Goal: Register for event/course

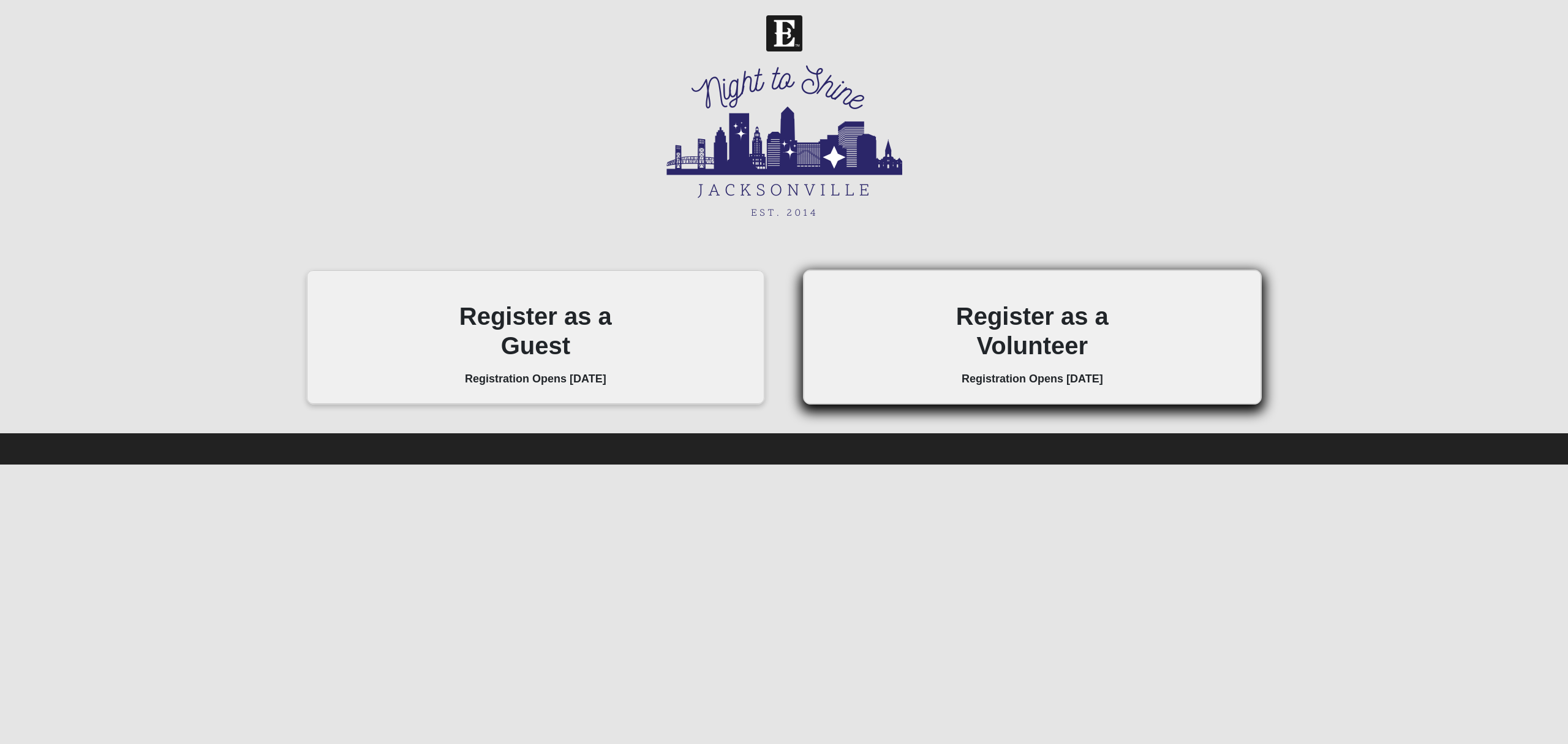
click at [1050, 351] on h2 "Register as a Volunteer" at bounding box center [1032, 331] width 227 height 59
drag, startPoint x: 1050, startPoint y: 351, endPoint x: 1049, endPoint y: 364, distance: 13.0
click at [1049, 364] on div "Register as a Volunteer Registration Opens 10/01/2025" at bounding box center [1032, 338] width 227 height 108
drag, startPoint x: 1049, startPoint y: 364, endPoint x: 1040, endPoint y: 352, distance: 15.0
click at [1047, 364] on div "Register as a Volunteer Registration Opens 10/01/2025" at bounding box center [1032, 338] width 227 height 108
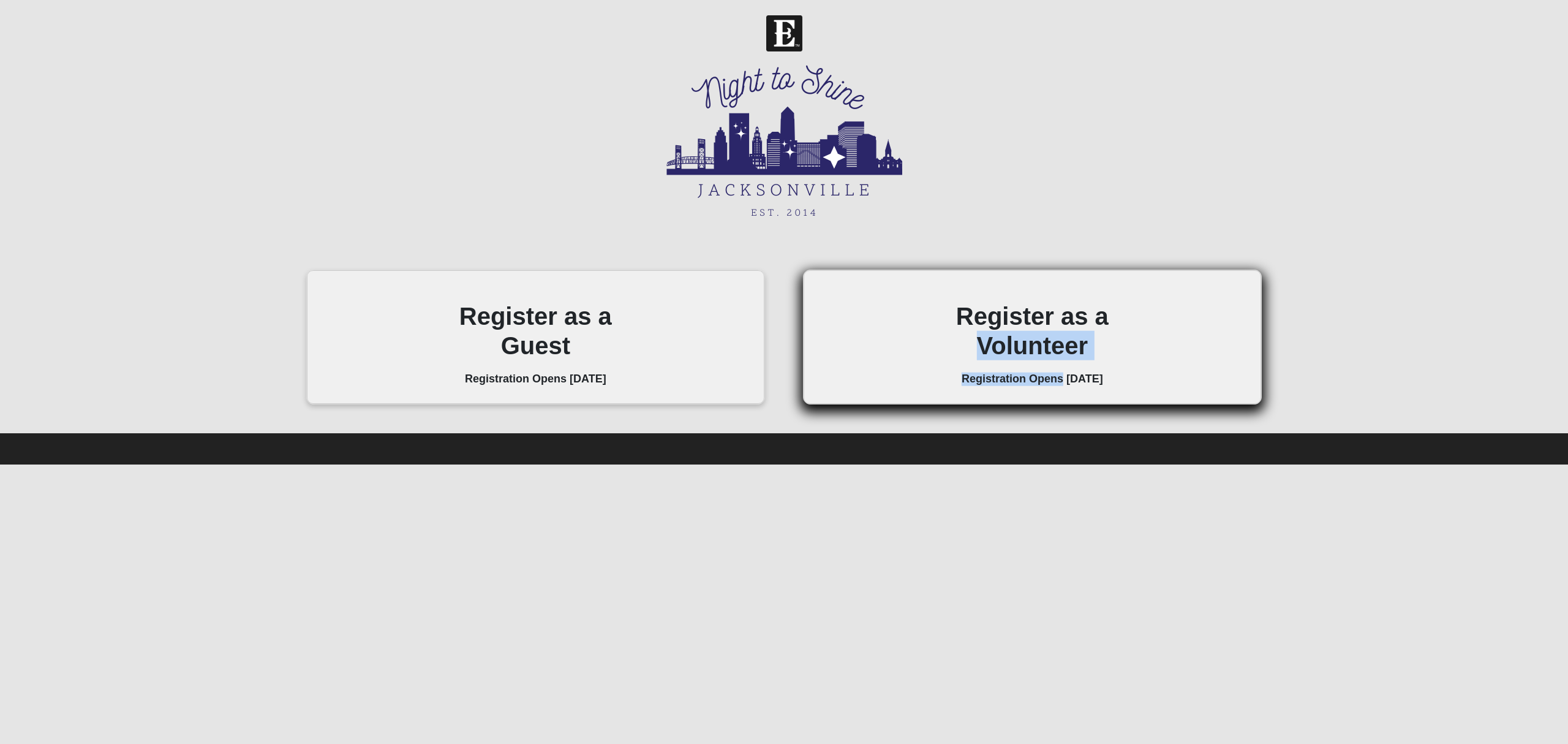
click at [1040, 352] on h2 "Register as a Volunteer" at bounding box center [1032, 331] width 227 height 59
drag, startPoint x: 1037, startPoint y: 352, endPoint x: 1021, endPoint y: 324, distance: 32.2
click at [1037, 351] on h2 "Register as a Volunteer" at bounding box center [1032, 331] width 227 height 59
click at [1021, 324] on h2 "Register as a Volunteer" at bounding box center [1032, 331] width 227 height 59
click at [1019, 324] on h2 "Register as a Volunteer" at bounding box center [1032, 331] width 227 height 59
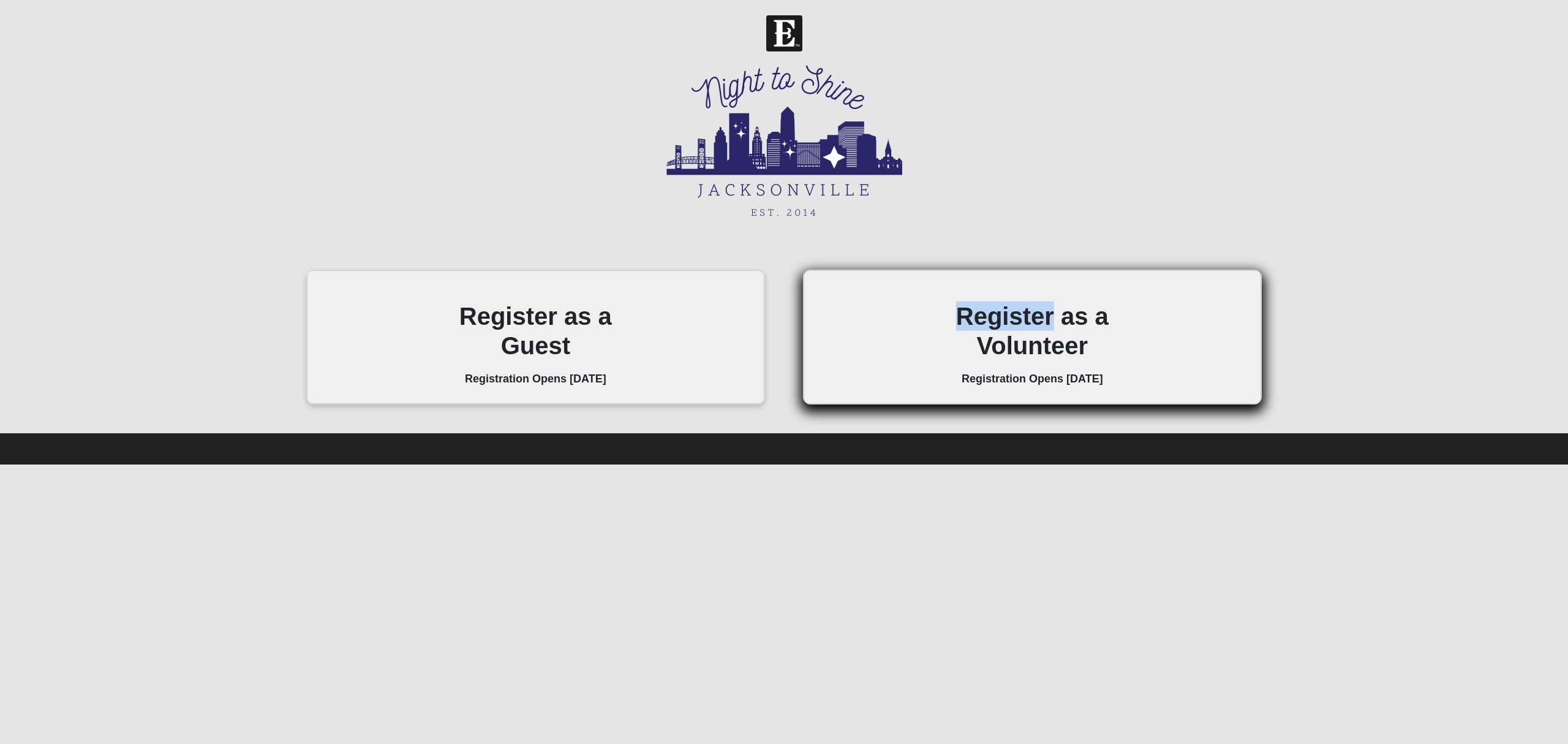
click at [1018, 326] on h2 "Register as a Volunteer" at bounding box center [1032, 331] width 227 height 59
click at [1015, 327] on h2 "Register as a Volunteer" at bounding box center [1032, 331] width 227 height 59
drag, startPoint x: 1007, startPoint y: 347, endPoint x: 1005, endPoint y: 336, distance: 11.2
click at [1007, 346] on h2 "Register as a Volunteer" at bounding box center [1032, 331] width 227 height 59
click at [997, 341] on h2 "Register as a Volunteer" at bounding box center [1032, 331] width 227 height 59
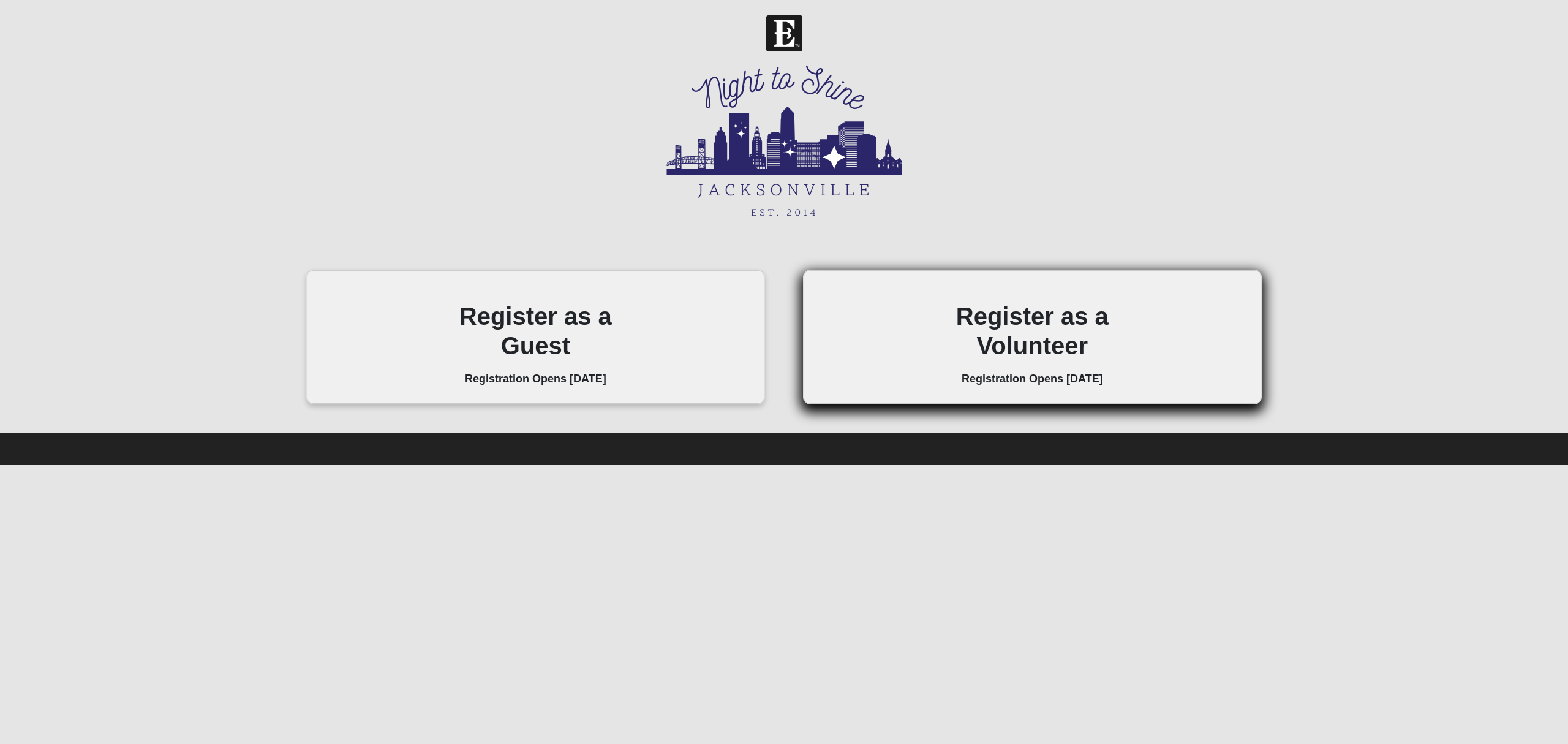
drag, startPoint x: 996, startPoint y: 335, endPoint x: 990, endPoint y: 332, distance: 6.7
click at [991, 339] on h2 "Register as a Volunteer" at bounding box center [1032, 331] width 227 height 59
click at [985, 332] on h2 "Register as a Volunteer" at bounding box center [1032, 331] width 227 height 59
click at [980, 352] on h2 "Register as a Volunteer" at bounding box center [1032, 331] width 227 height 59
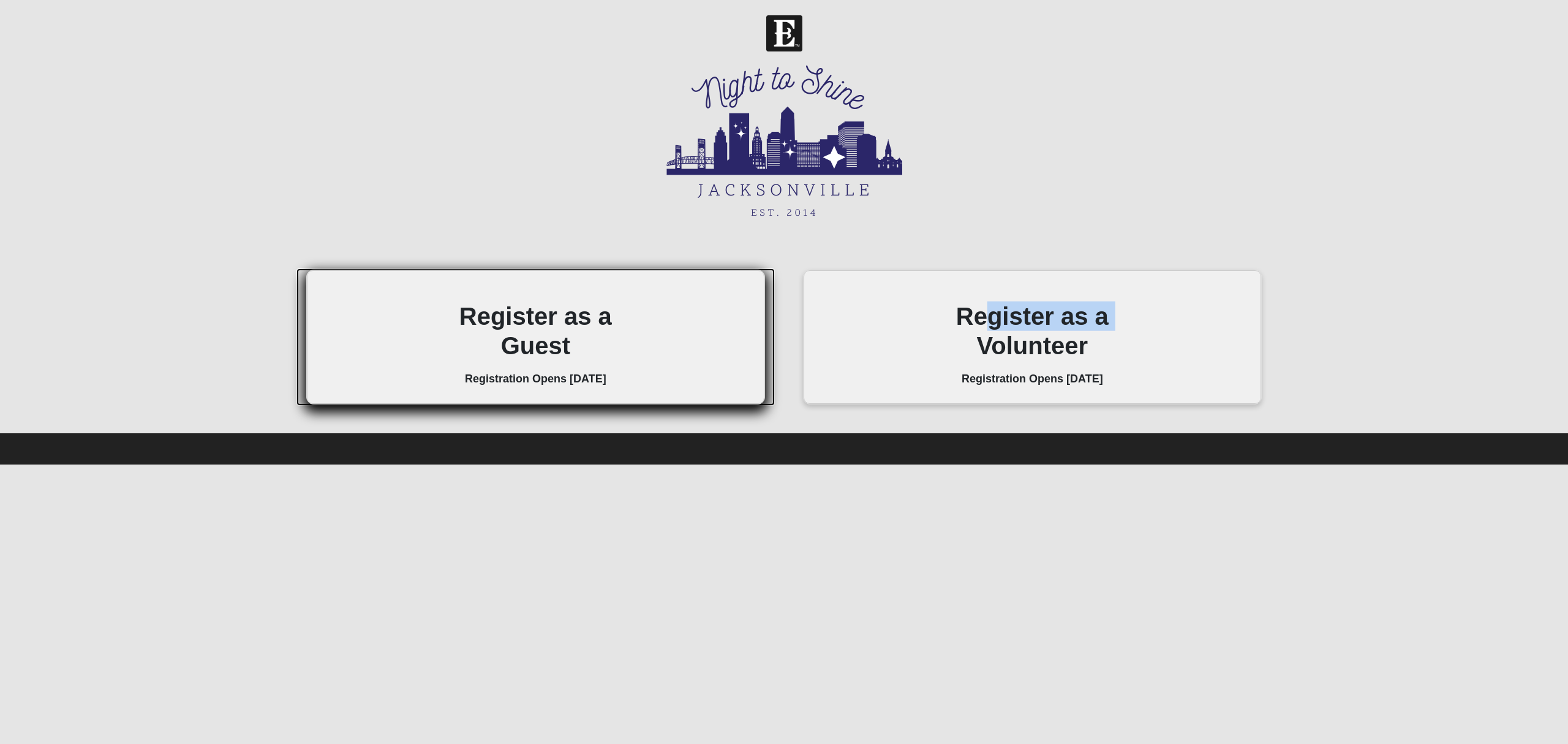
click at [537, 332] on h2 "Register as a Guest" at bounding box center [535, 331] width 227 height 59
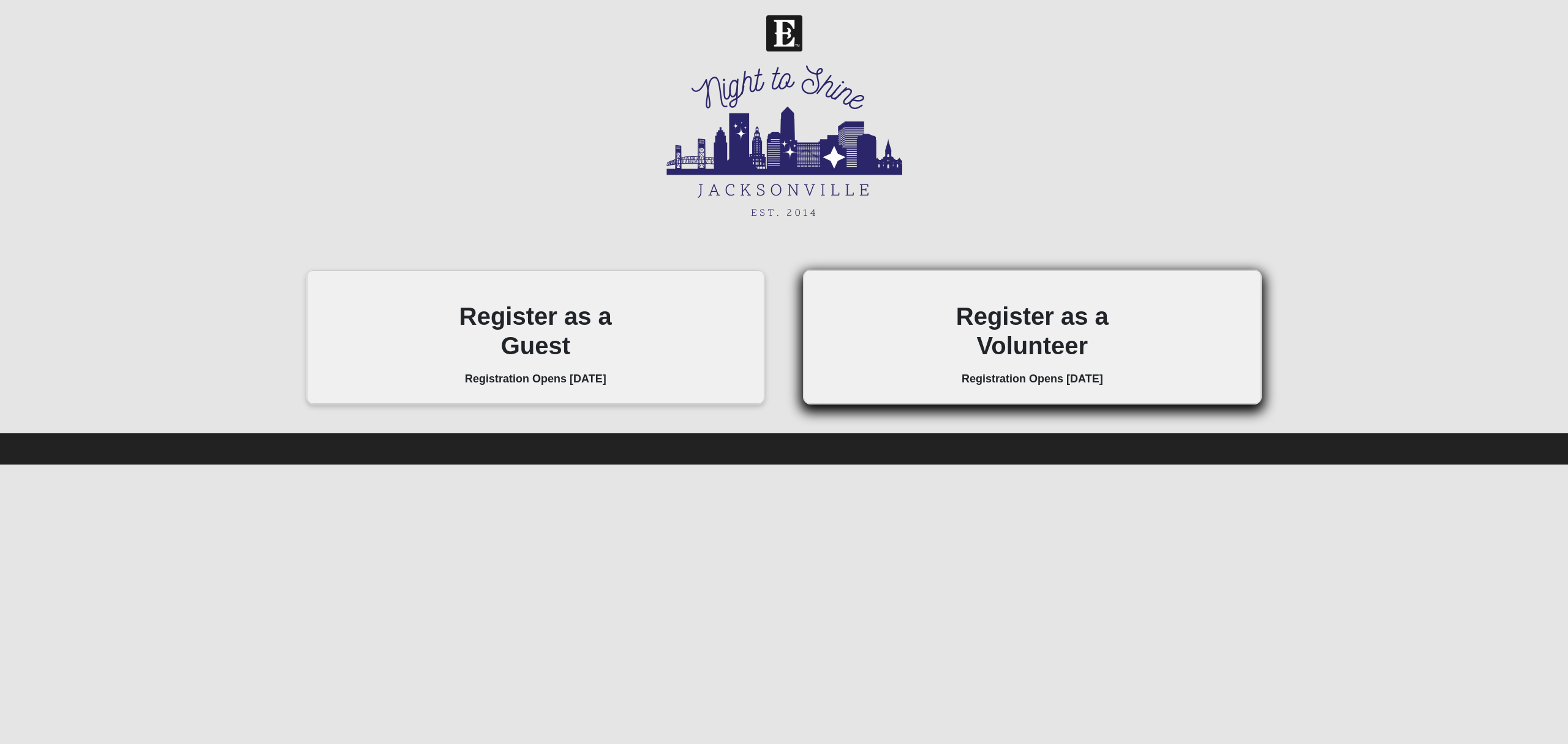
click at [1047, 329] on h2 "Register as a Volunteer" at bounding box center [1032, 331] width 227 height 59
click at [1047, 329] on h2 "Register as a Volunteer" at bounding box center [1032, 331] width 227 height 59
click at [1039, 330] on div at bounding box center [1039, 330] width 0 height 0
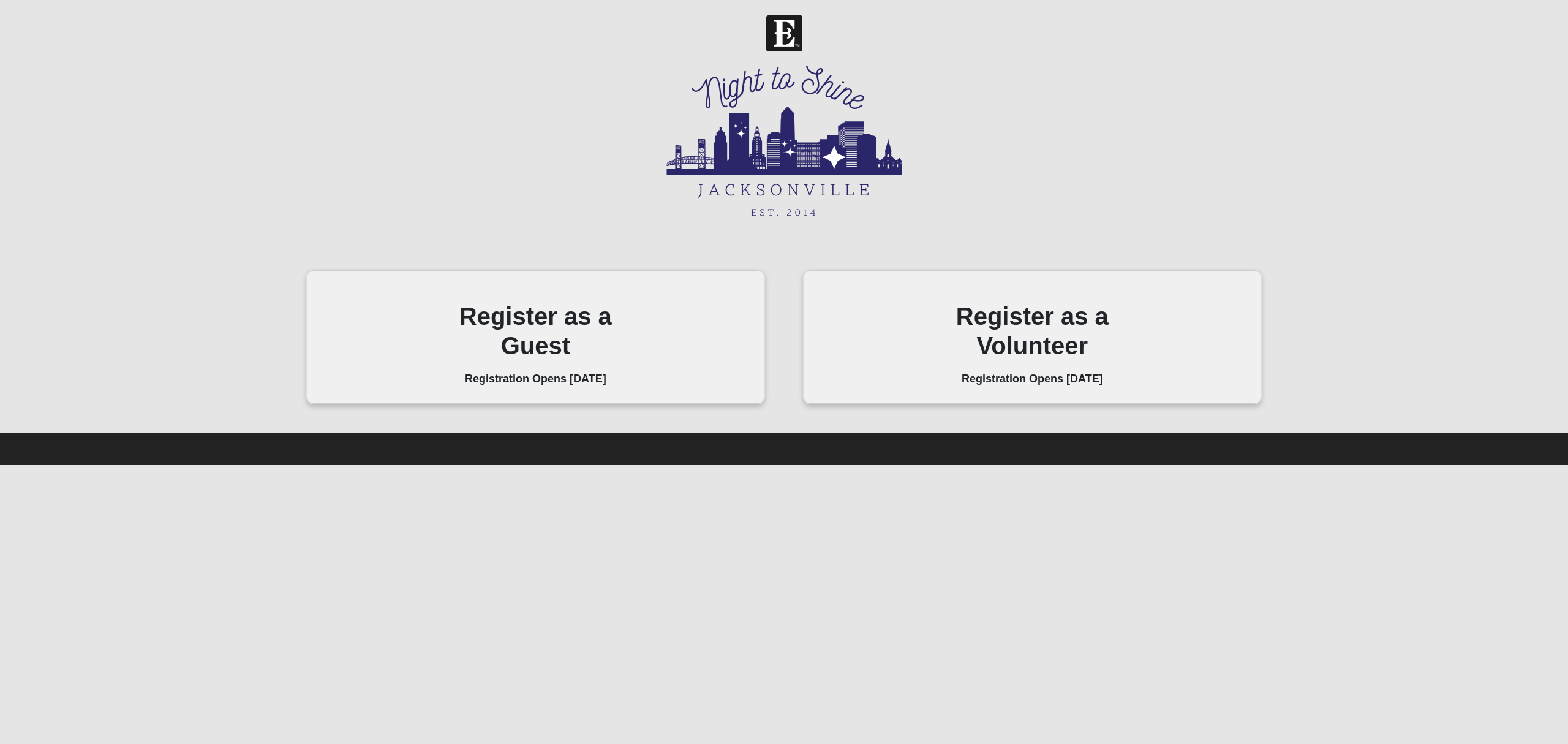
click at [1230, 464] on html "Header Login Login Status Hello 9Embers My Account Log Out Navigation Night To …" at bounding box center [784, 232] width 1568 height 464
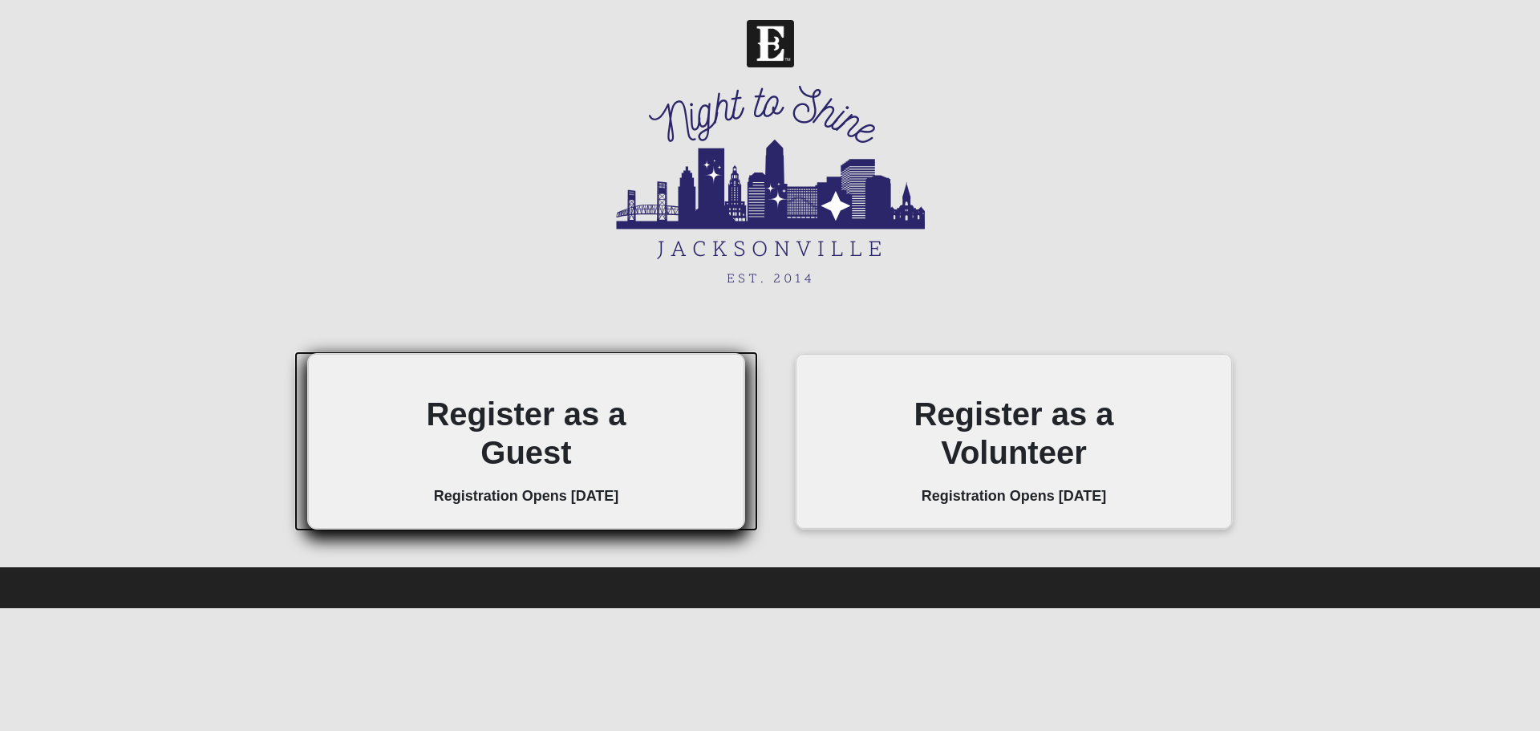
click at [508, 440] on h2 "Register as a Guest" at bounding box center [525, 433] width 217 height 77
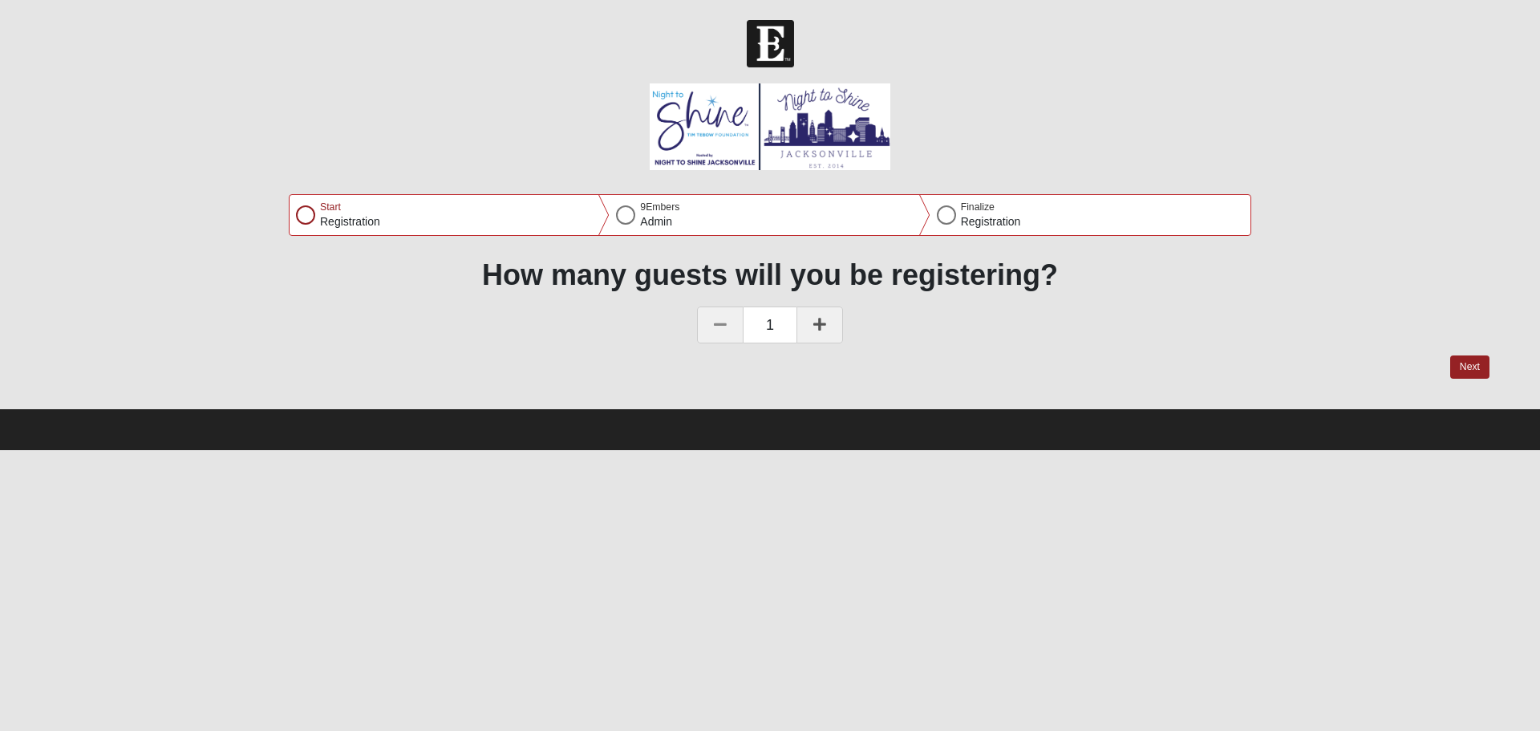
click at [806, 317] on link at bounding box center [820, 324] width 47 height 37
click at [1471, 361] on button "Next" at bounding box center [1470, 366] width 39 height 23
select select "3"
select select "4"
select select "1986"
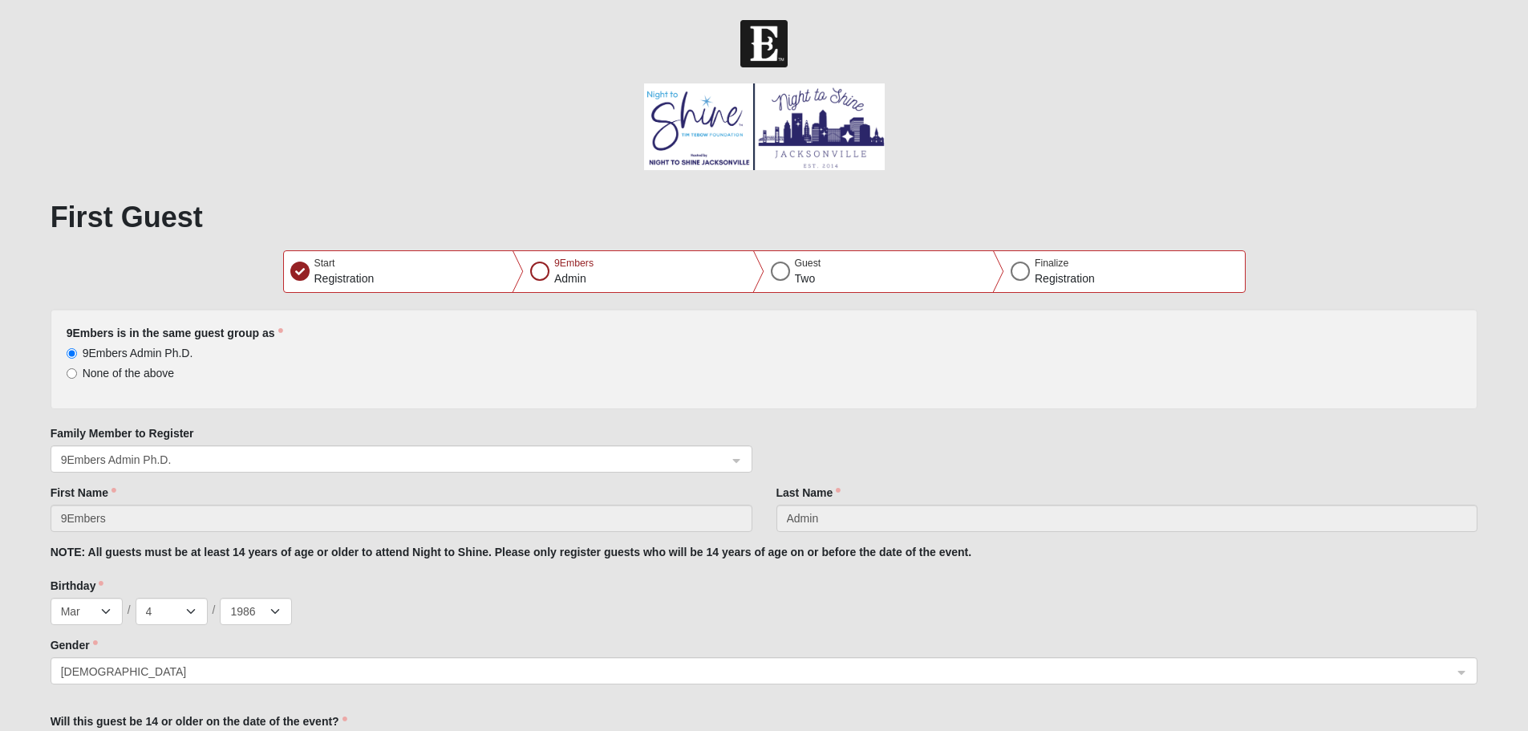
drag, startPoint x: 149, startPoint y: 335, endPoint x: 327, endPoint y: 331, distance: 177.3
click at [306, 337] on div "9Embers is in the same guest group as 9Embers Admin Ph.D. None of the above" at bounding box center [765, 353] width 1396 height 56
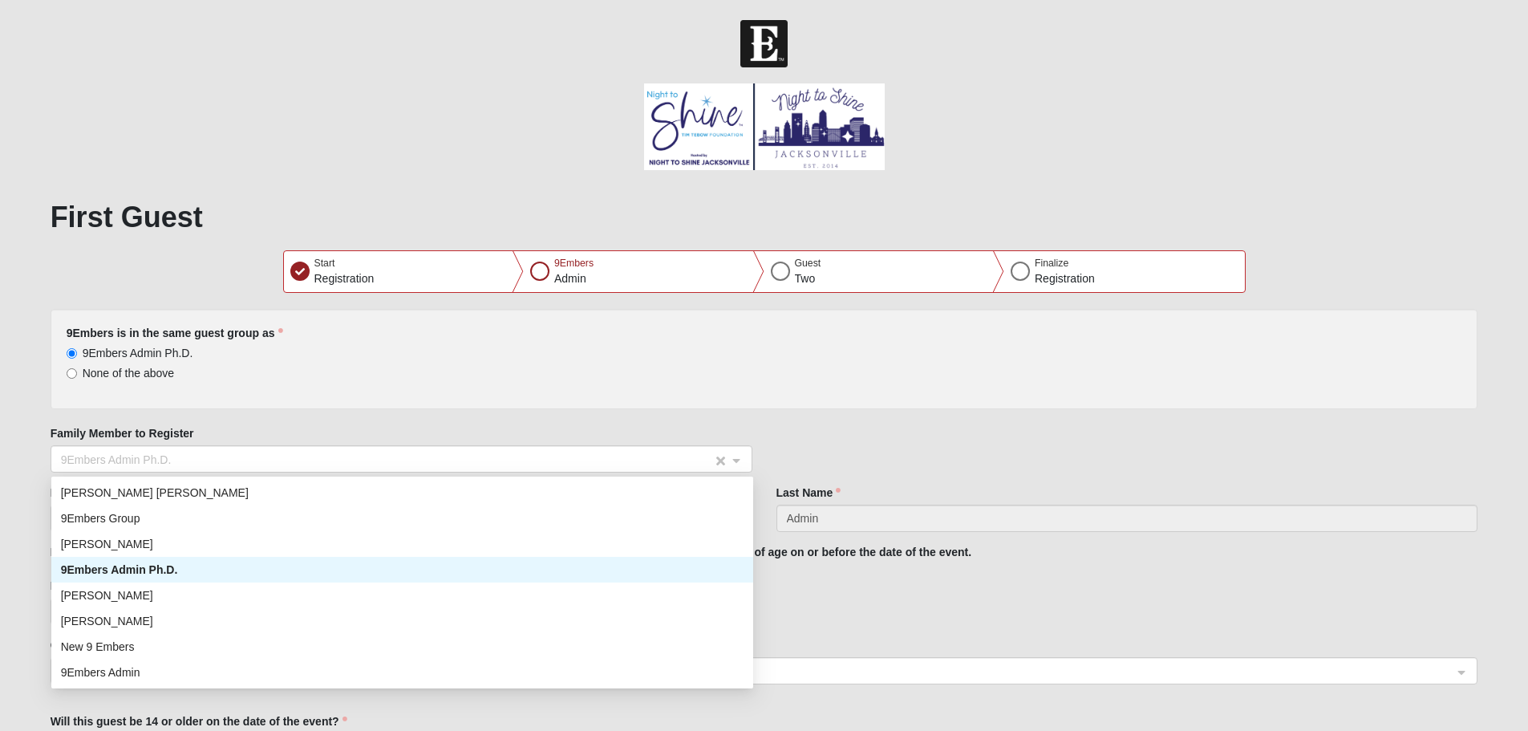
click at [298, 461] on span "9Embers Admin Ph.D." at bounding box center [387, 460] width 652 height 18
click at [197, 335] on label "9Embers is in the same guest group as" at bounding box center [175, 333] width 217 height 16
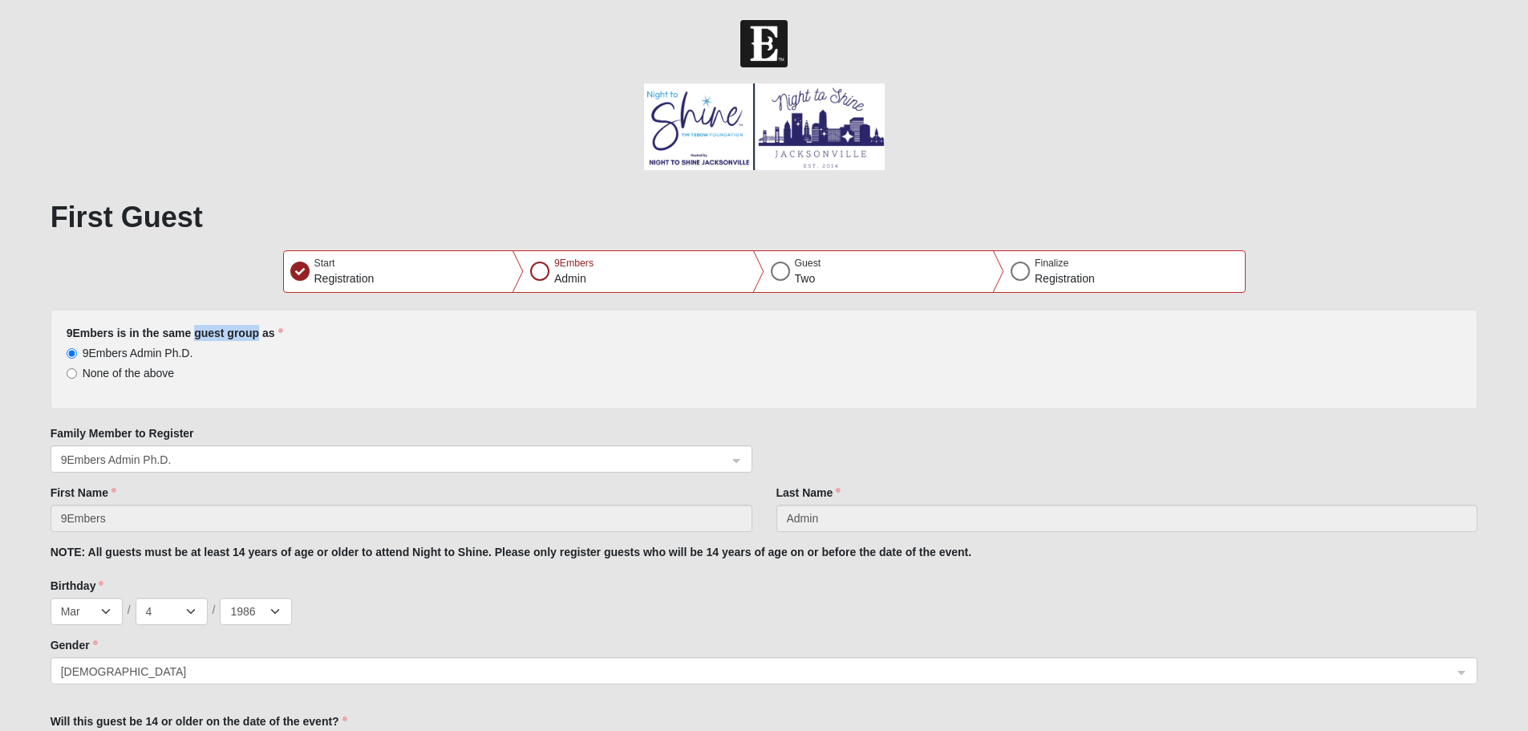
drag, startPoint x: 194, startPoint y: 332, endPoint x: 257, endPoint y: 334, distance: 62.6
click at [257, 334] on label "9Embers is in the same guest group as" at bounding box center [175, 333] width 217 height 16
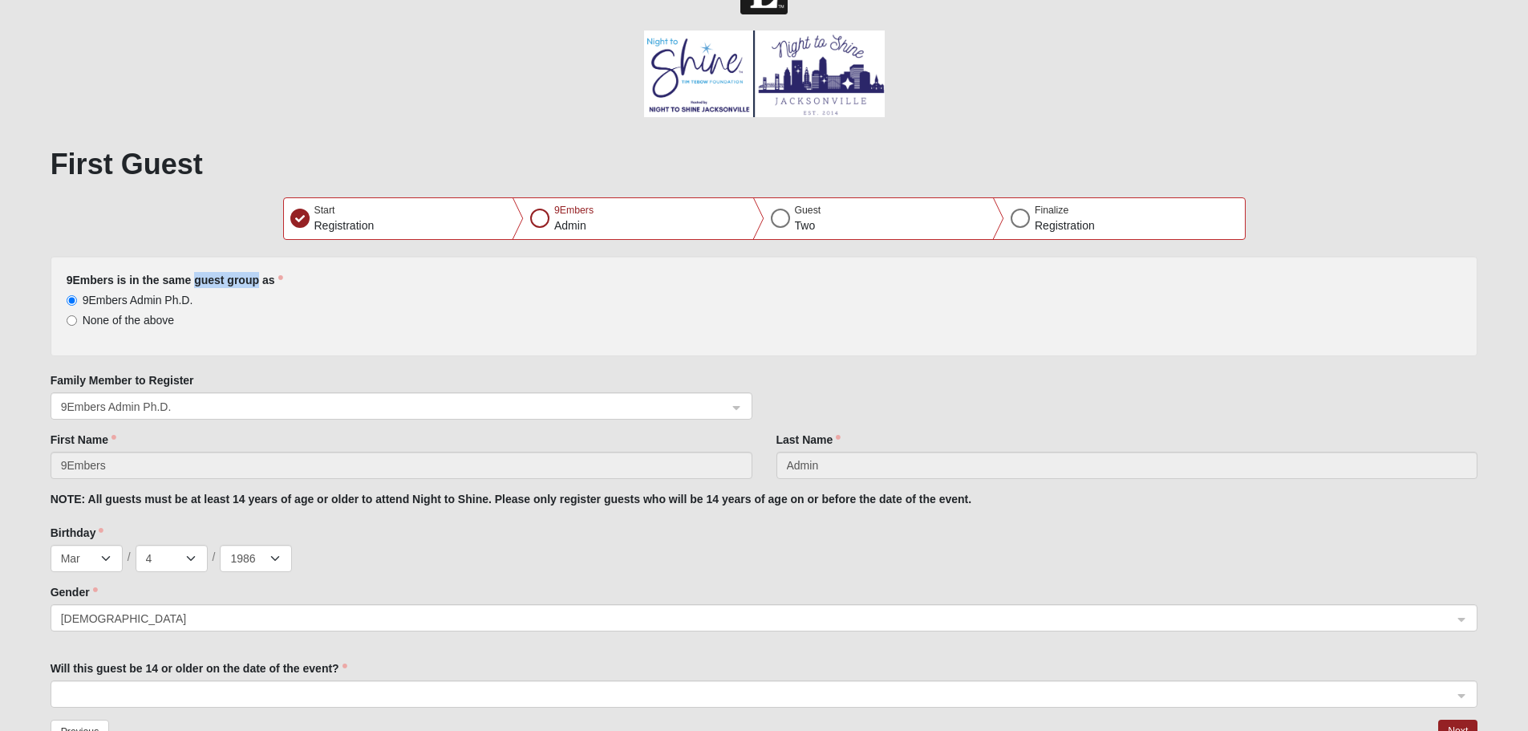
scroll to position [123, 0]
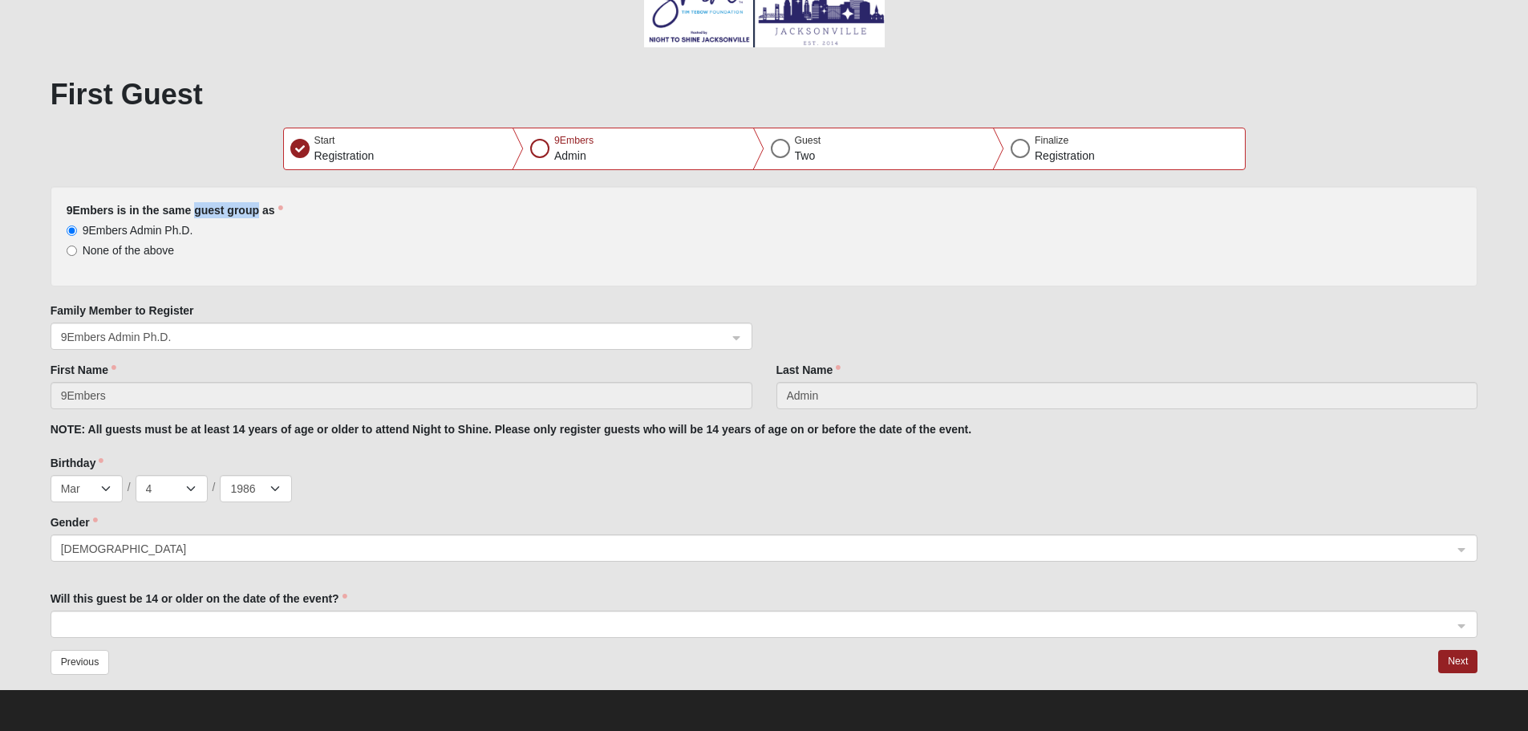
drag, startPoint x: 53, startPoint y: 599, endPoint x: 370, endPoint y: 607, distance: 317.0
click at [370, 607] on div "Will this guest be 14 or older on the date of the event?" at bounding box center [765, 613] width 1428 height 47
